Goal: Task Accomplishment & Management: Use online tool/utility

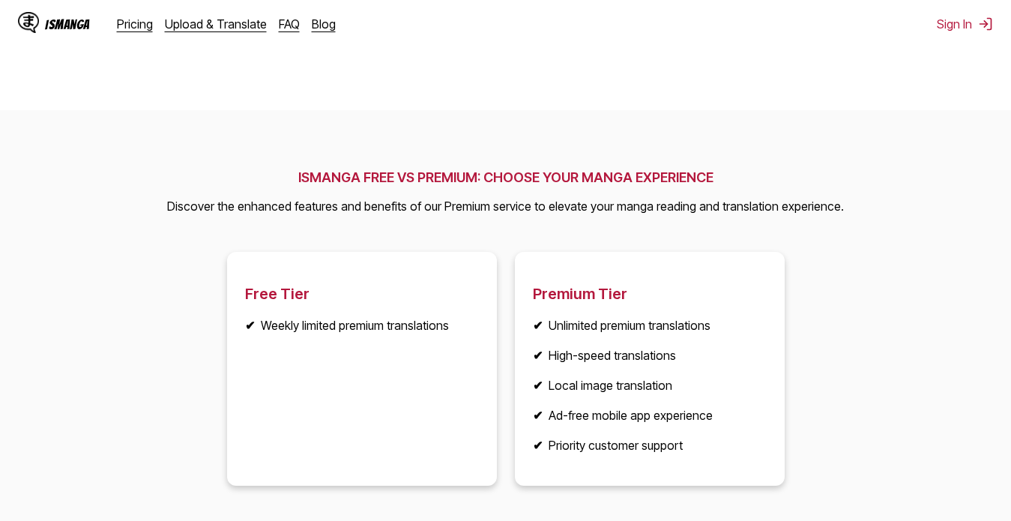
scroll to position [2303, 0]
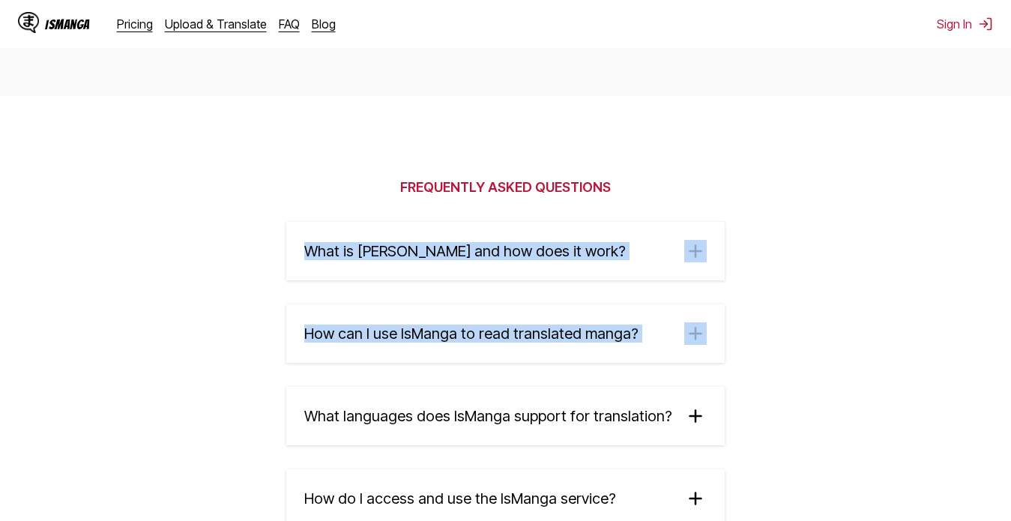
drag, startPoint x: 1009, startPoint y: 451, endPoint x: 1023, endPoint y: 175, distance: 276.1
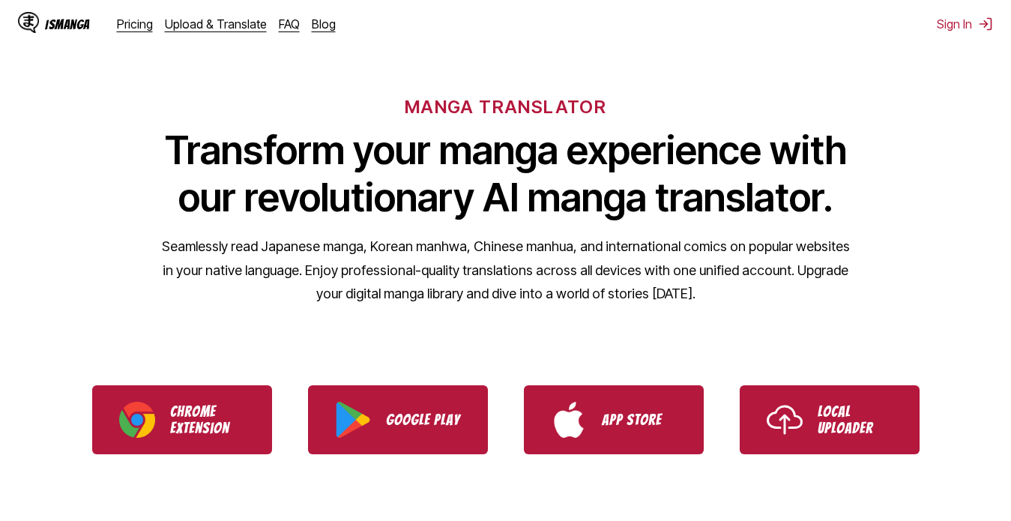
scroll to position [196, 0]
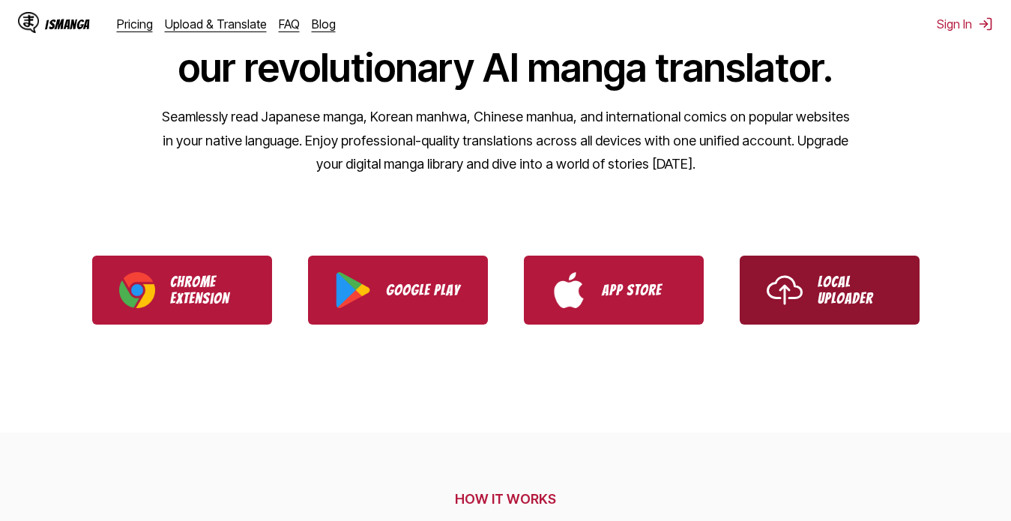
click at [856, 291] on p "Local Uploader" at bounding box center [855, 290] width 75 height 33
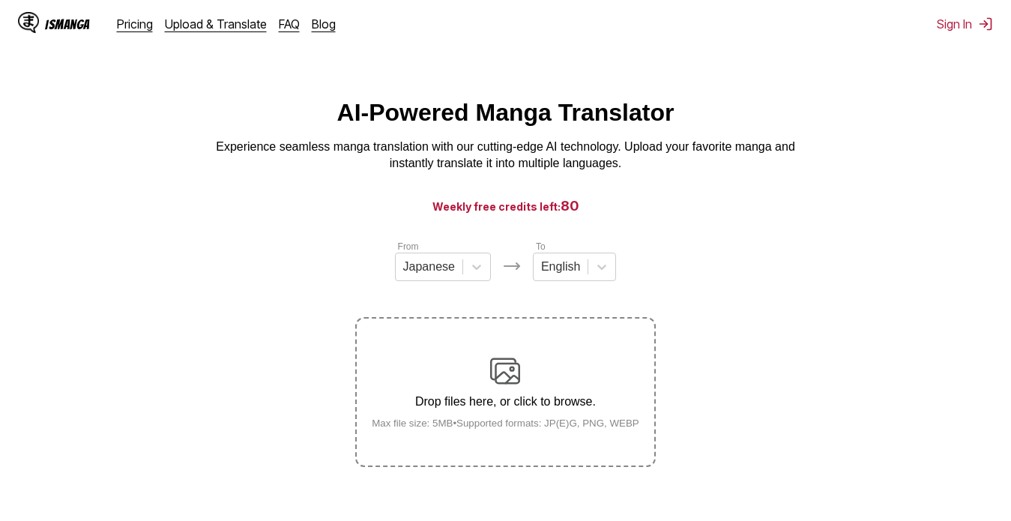
click at [505, 386] on img at bounding box center [505, 371] width 30 height 30
click at [0, 0] on input "Drop files here, or click to browse. Max file size: 5MB • Supported formats: JP…" at bounding box center [0, 0] width 0 height 0
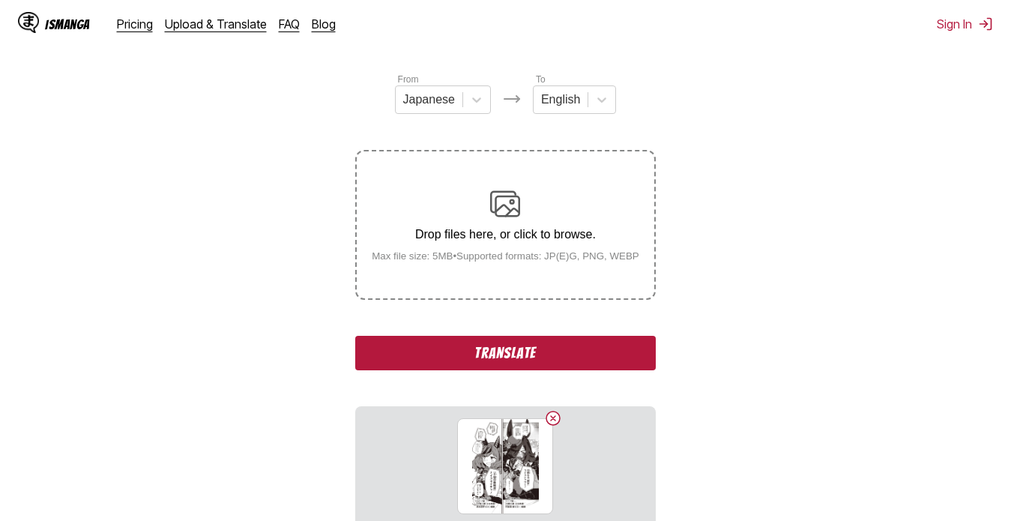
scroll to position [320, 0]
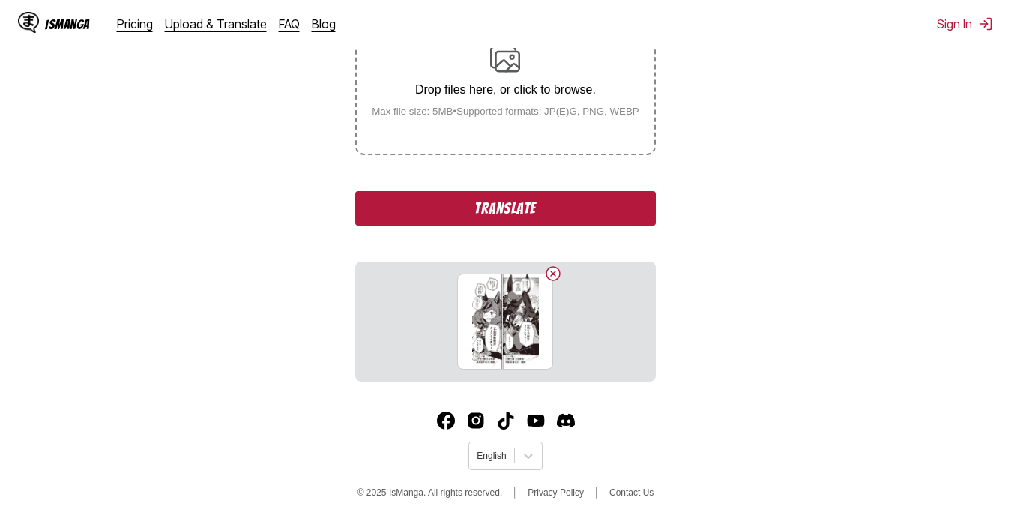
click at [550, 215] on button "Translate" at bounding box center [505, 208] width 300 height 34
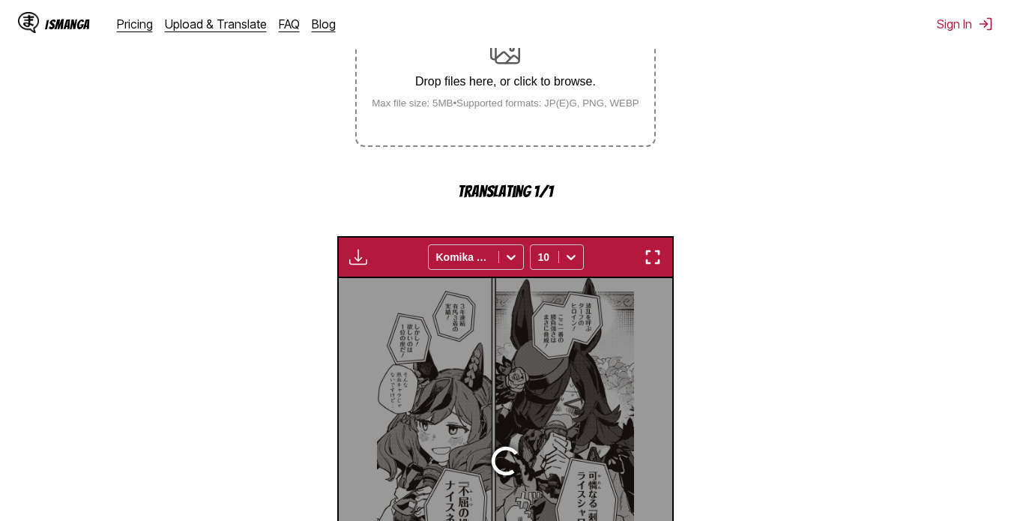
scroll to position [468, 0]
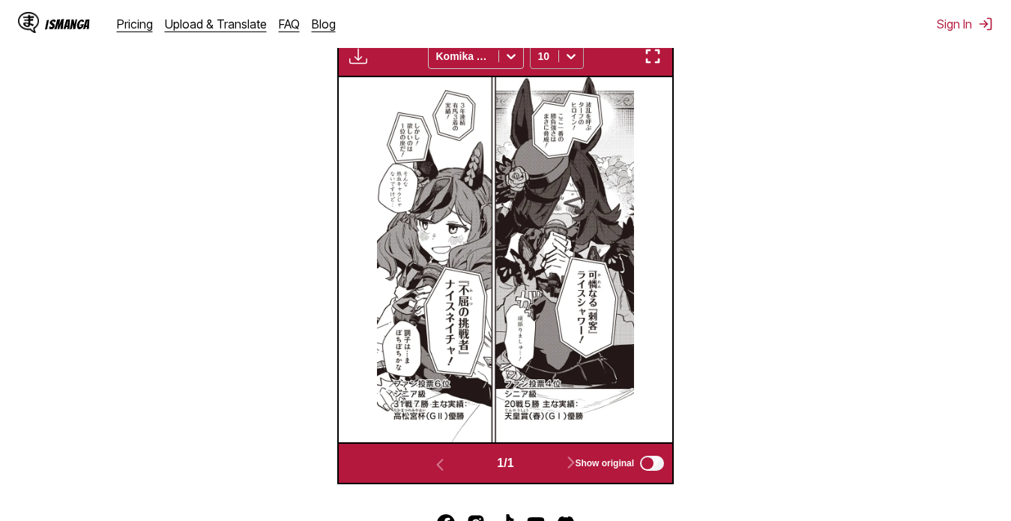
click at [558, 66] on div "10" at bounding box center [545, 56] width 28 height 21
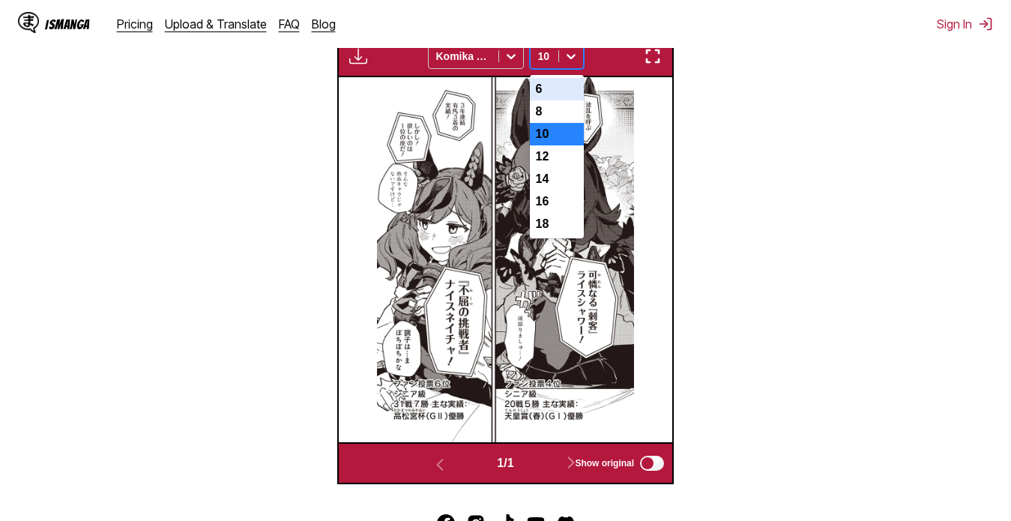
click at [552, 100] on div "6" at bounding box center [557, 89] width 54 height 22
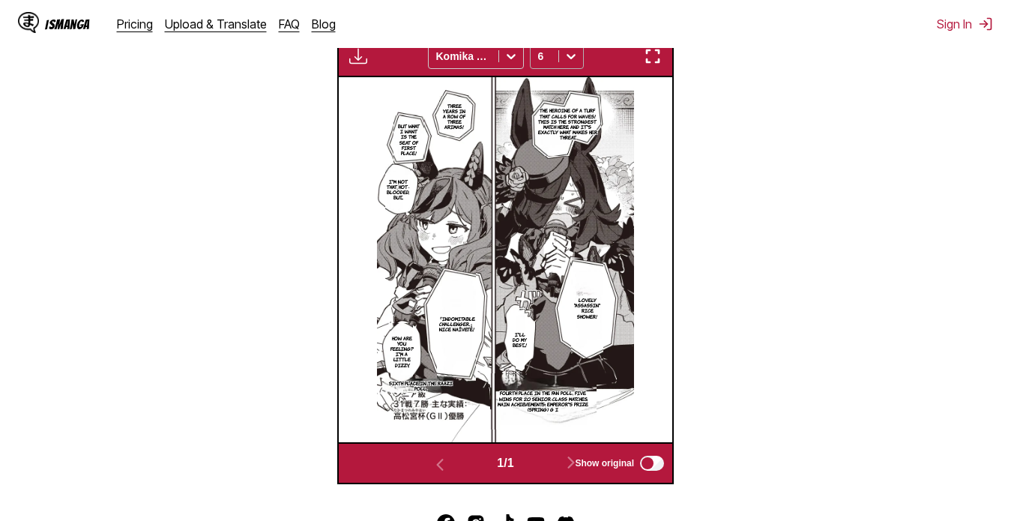
click at [561, 61] on div at bounding box center [571, 56] width 24 height 24
drag, startPoint x: 558, startPoint y: 61, endPoint x: 559, endPoint y: 123, distance: 62.2
click at [559, 123] on div "Available for premium users only Komika Axis 6 The heroine of a turf that calls…" at bounding box center [505, 259] width 336 height 449
drag, startPoint x: 559, startPoint y: 123, endPoint x: 561, endPoint y: 115, distance: 7.8
click at [561, 115] on p "The heroine of a turf that calls for waves! This is the strongest match here, a…" at bounding box center [567, 124] width 66 height 38
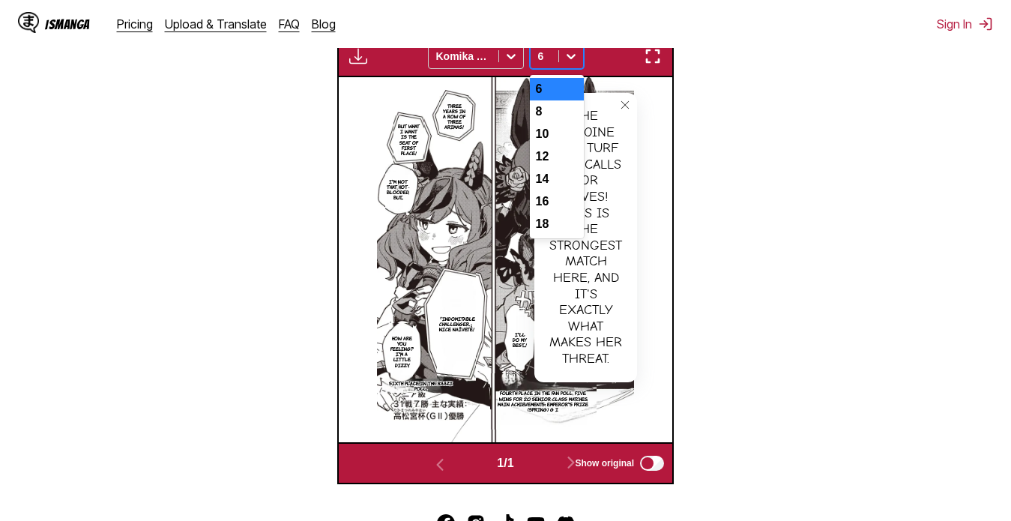
click at [556, 67] on div "6" at bounding box center [545, 56] width 28 height 21
click at [564, 123] on div "8" at bounding box center [557, 111] width 54 height 22
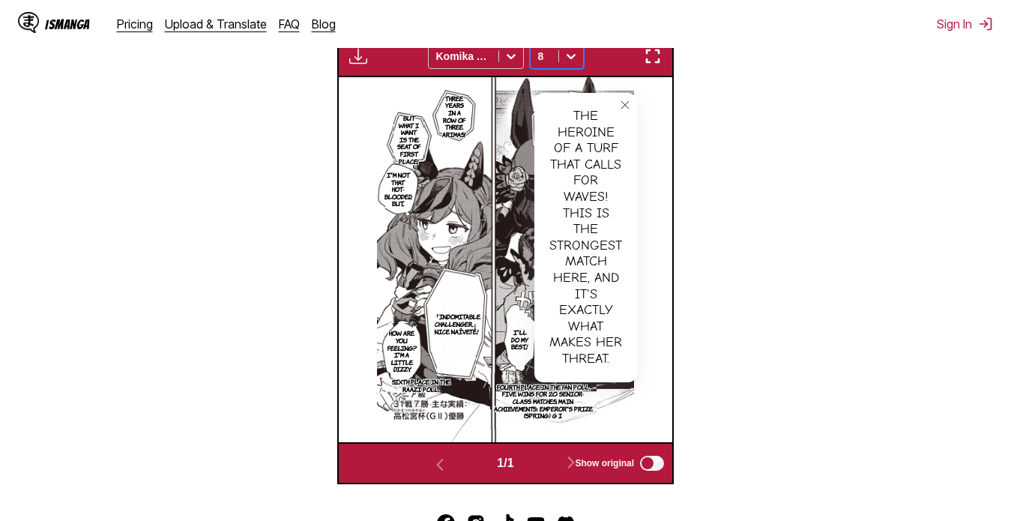
click at [625, 117] on button "close-tooltip" at bounding box center [625, 105] width 24 height 24
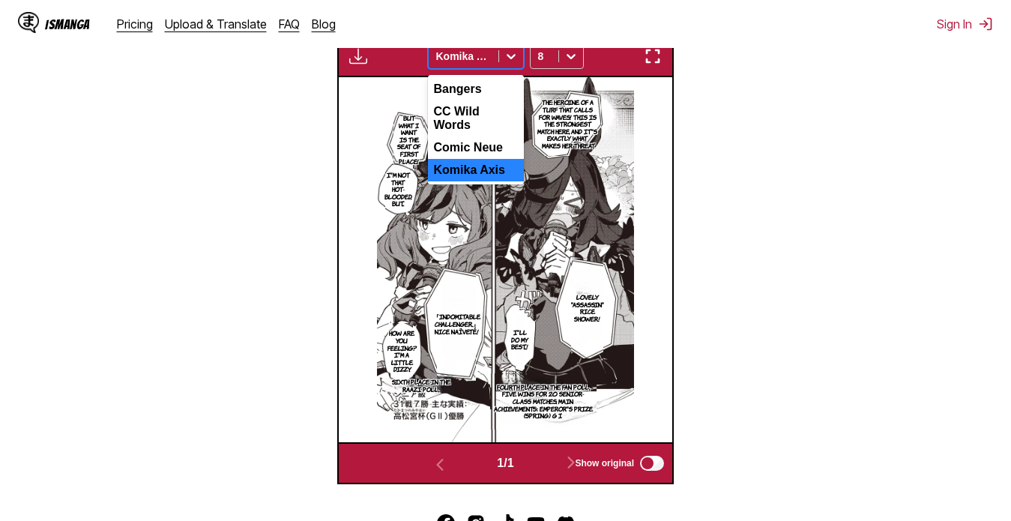
click at [511, 64] on icon at bounding box center [511, 56] width 15 height 15
click at [495, 151] on div "Comic Neue" at bounding box center [476, 147] width 96 height 22
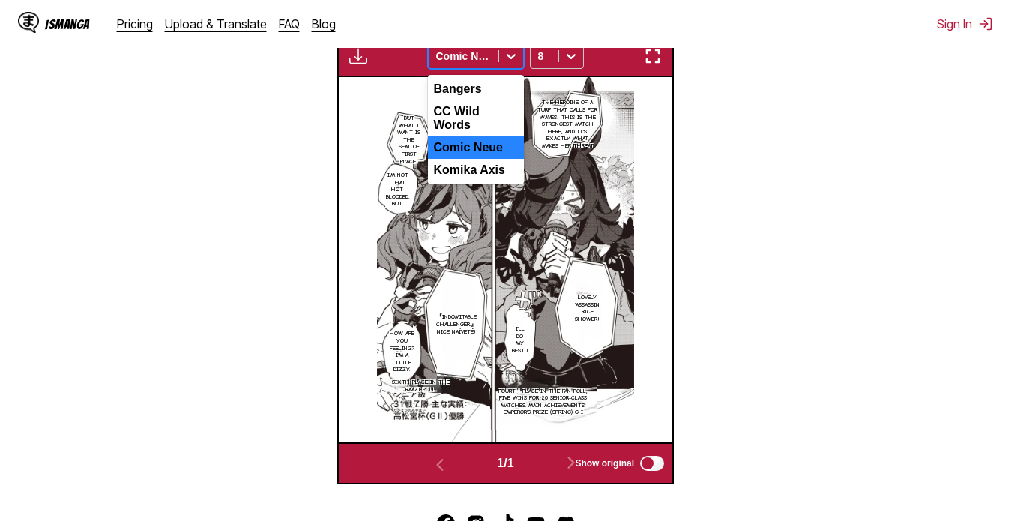
click at [465, 64] on div at bounding box center [463, 56] width 55 height 15
click at [473, 129] on div "CC Wild Words" at bounding box center [476, 118] width 96 height 36
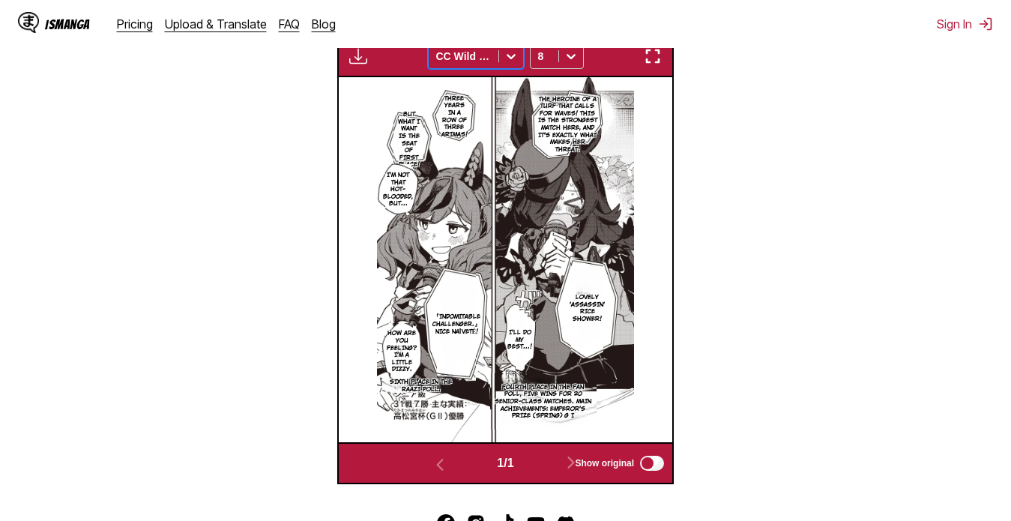
click at [495, 67] on div "CC Wild Words" at bounding box center [464, 56] width 70 height 21
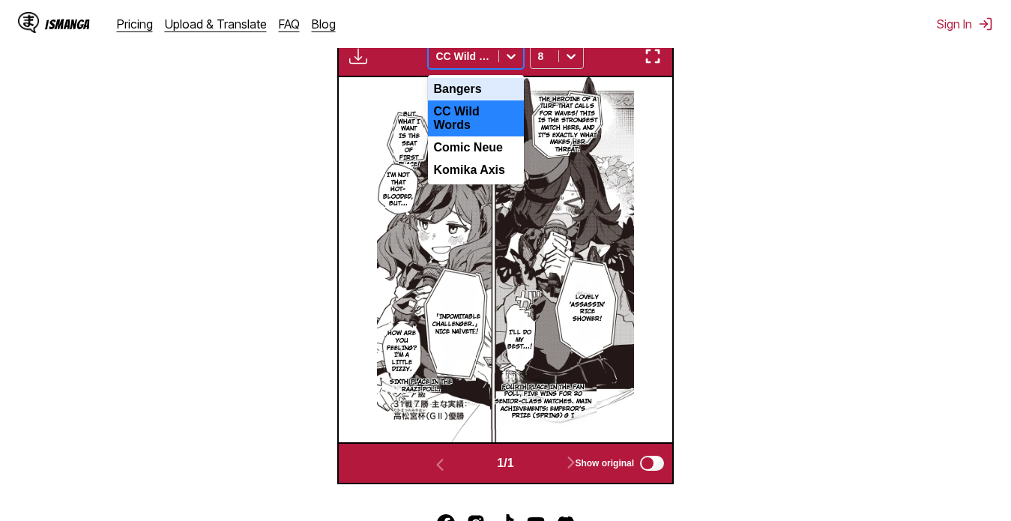
click at [483, 98] on div "Bangers" at bounding box center [476, 89] width 96 height 22
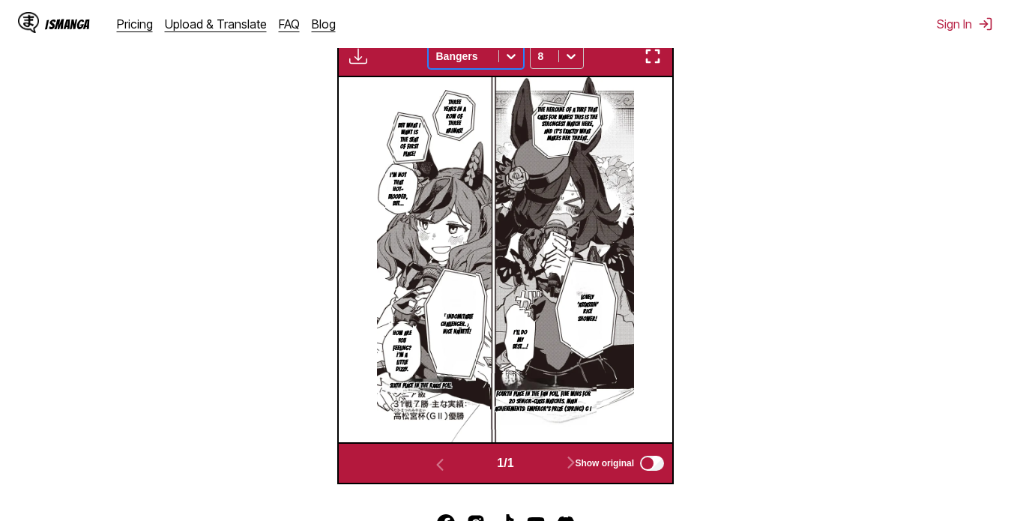
click at [492, 67] on div "Bangers" at bounding box center [464, 56] width 70 height 21
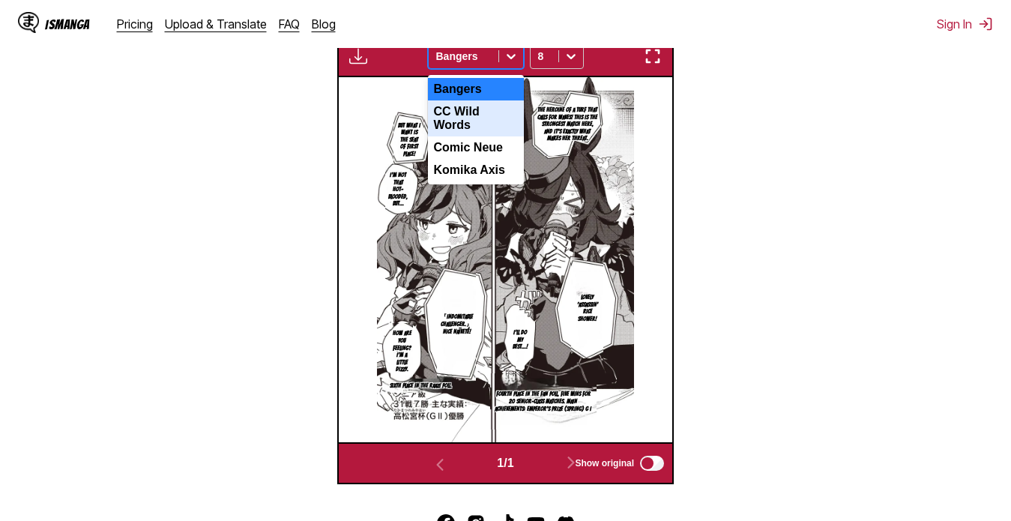
click at [481, 124] on div "CC Wild Words" at bounding box center [476, 118] width 96 height 36
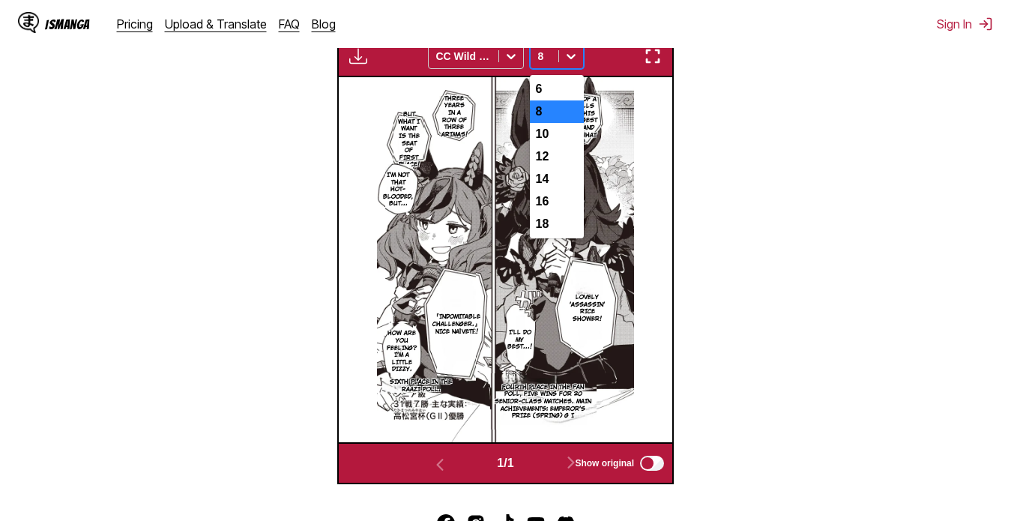
click at [567, 68] on div at bounding box center [571, 56] width 24 height 24
click at [561, 100] on div "6" at bounding box center [557, 89] width 54 height 22
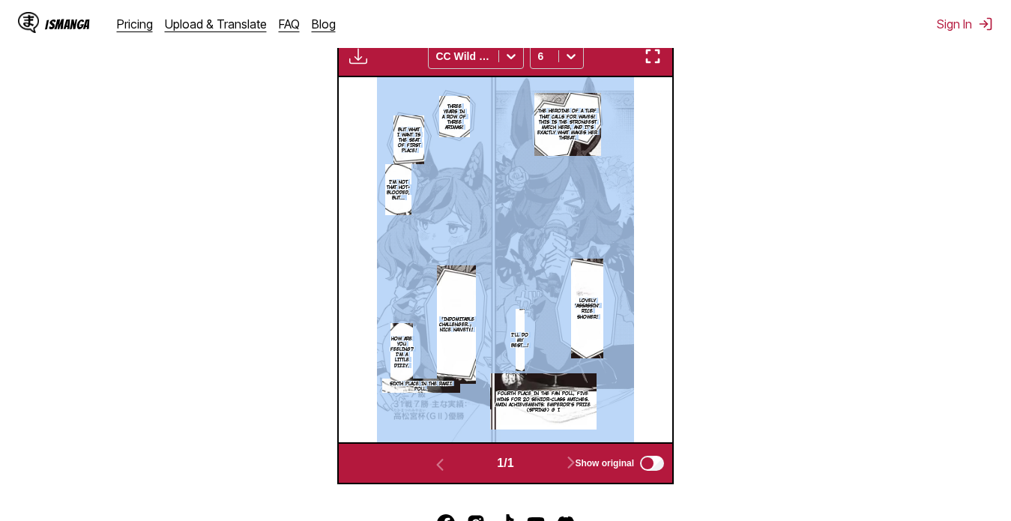
drag, startPoint x: 429, startPoint y: 396, endPoint x: 432, endPoint y: 420, distance: 24.2
click at [432, 420] on div "The heroine of a turf that calls for waves! This is the strongest match here, a…" at bounding box center [505, 259] width 333 height 365
click at [432, 420] on img at bounding box center [505, 259] width 257 height 365
